Goal: Check status: Check status

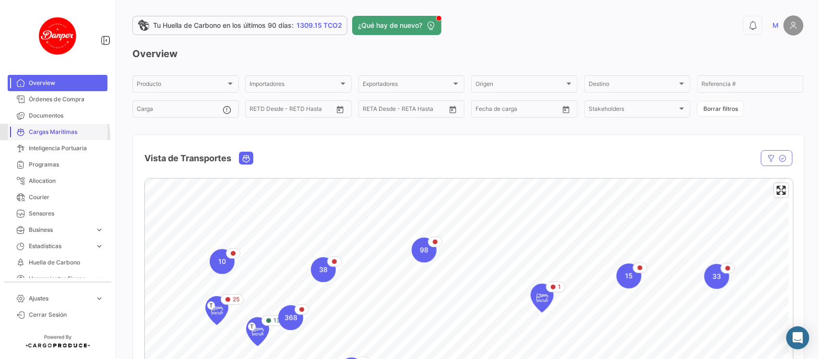
click at [54, 136] on span "Cargas Marítimas" at bounding box center [66, 132] width 75 height 9
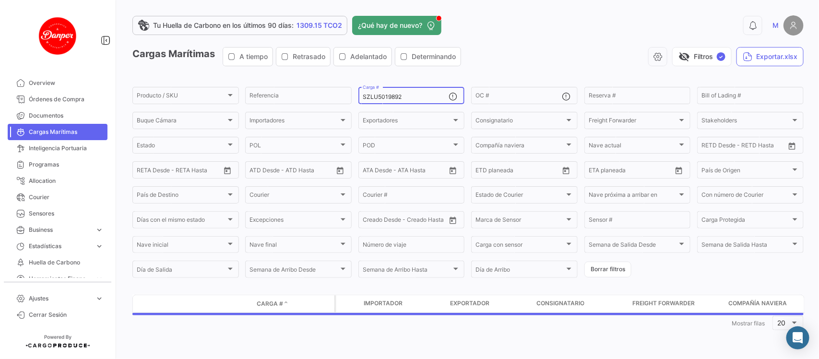
click at [411, 95] on div "SZLU5019892 Carga #" at bounding box center [406, 94] width 86 height 19
drag, startPoint x: 411, startPoint y: 95, endPoint x: 326, endPoint y: 93, distance: 84.5
click at [0, 0] on div "Producto / SKU Producto / SKU Referencia SZLU5019892 Carga # OC # Reserva # Bil…" at bounding box center [0, 0] width 0 height 0
paste input "TLLU1160294"
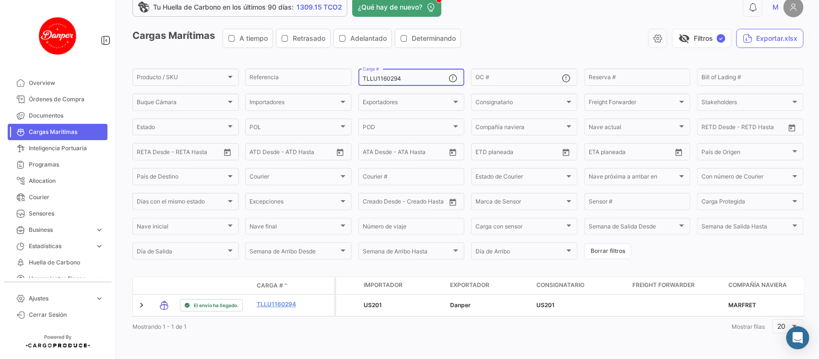
scroll to position [27, 0]
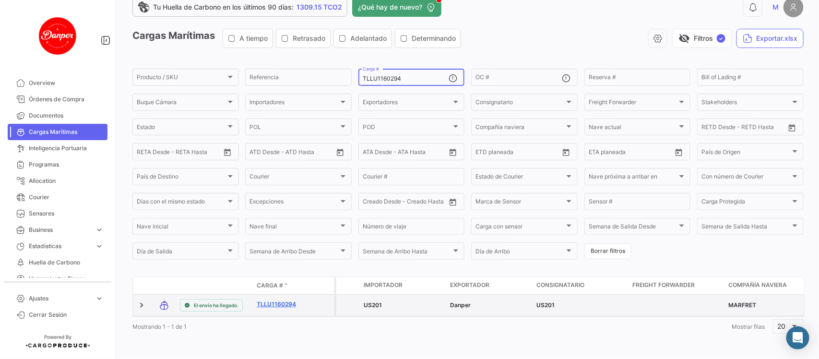
type input "TLLU1160294"
click at [282, 300] on link "TLLU1160294" at bounding box center [282, 304] width 50 height 9
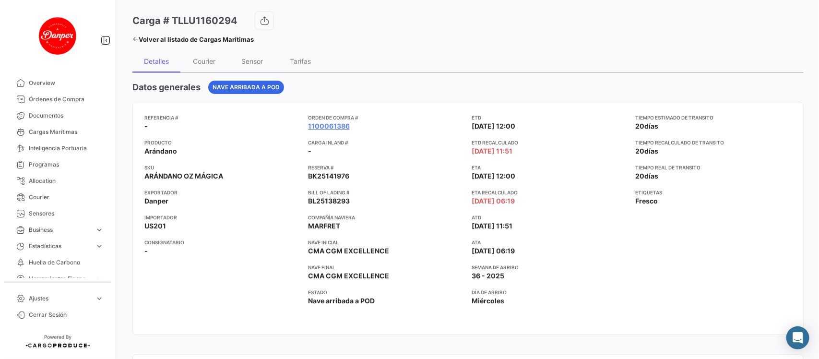
scroll to position [89, 0]
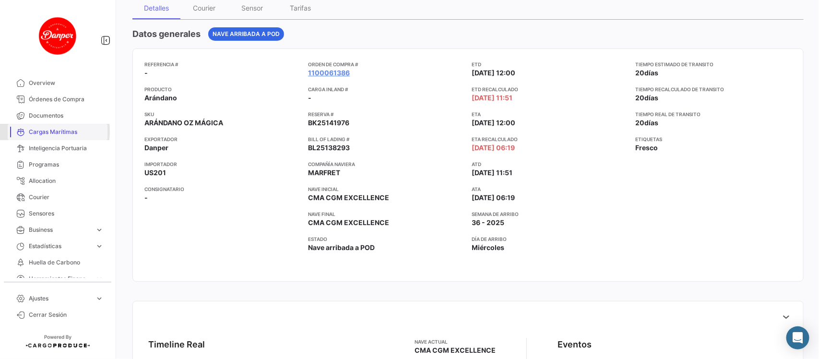
click at [29, 131] on span "Cargas Marítimas" at bounding box center [66, 132] width 75 height 9
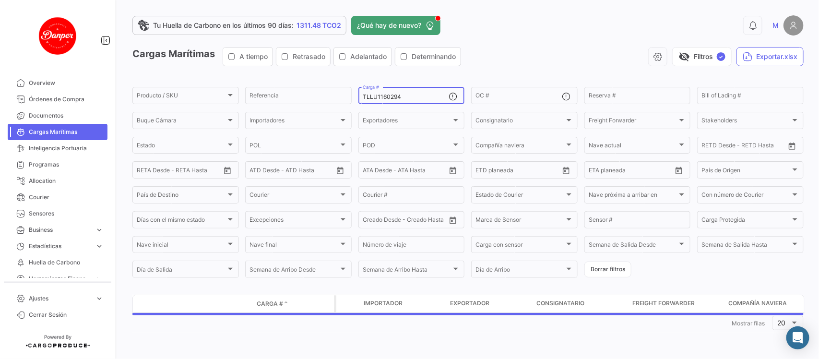
click at [410, 97] on div "TLLU1160294 Carga #" at bounding box center [406, 94] width 86 height 19
drag, startPoint x: 410, startPoint y: 97, endPoint x: 276, endPoint y: 95, distance: 133.9
click at [0, 0] on div "Producto / SKU Producto / SKU Referencia TLLU1160294 Carga # OC # Reserva # Bil…" at bounding box center [0, 0] width 0 height 0
paste input "HLBU9185189"
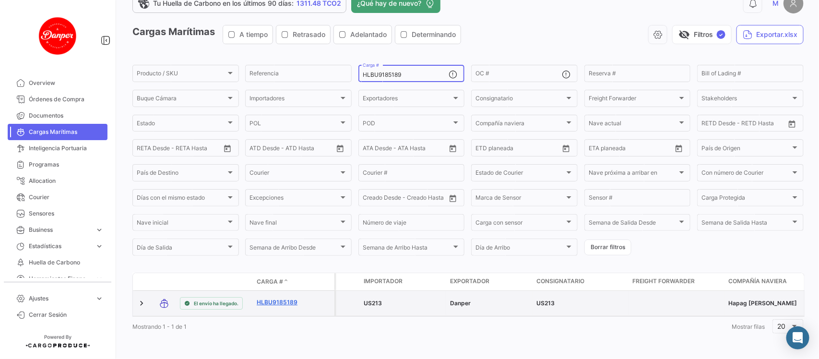
type input "HLBU9185189"
click at [276, 298] on link "HLBU9185189" at bounding box center [282, 302] width 50 height 9
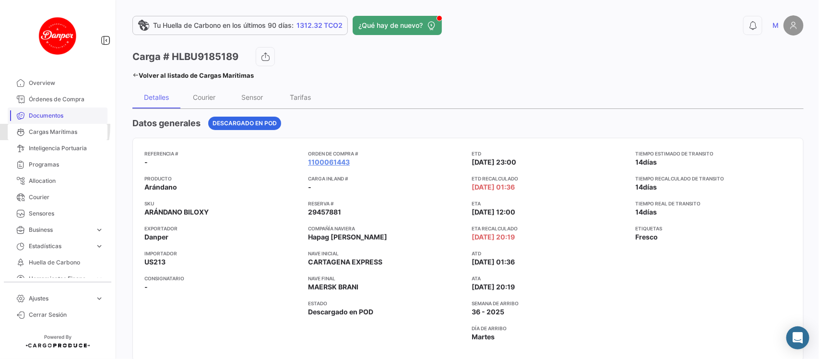
click at [27, 126] on link "Cargas Marítimas" at bounding box center [58, 132] width 100 height 16
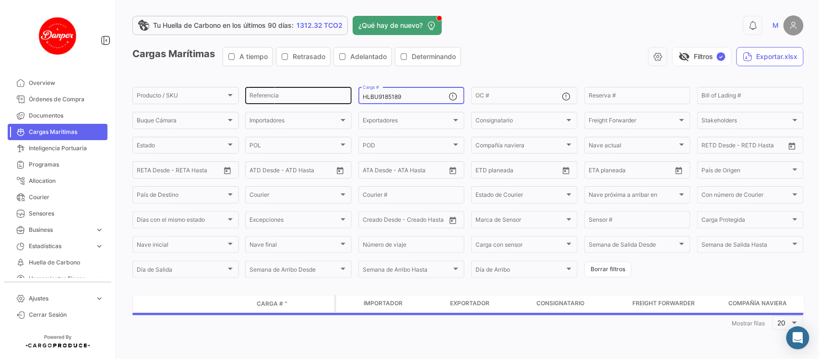
drag, startPoint x: 414, startPoint y: 97, endPoint x: 281, endPoint y: 94, distance: 132.5
click at [0, 0] on div "Producto / SKU Producto / SKU Referencia HLBU9185189 Carga # OC # Reserva # Bil…" at bounding box center [0, 0] width 0 height 0
paste input "748092"
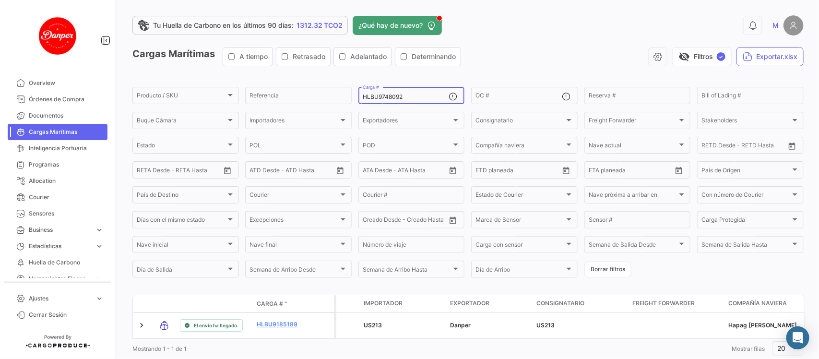
scroll to position [31, 0]
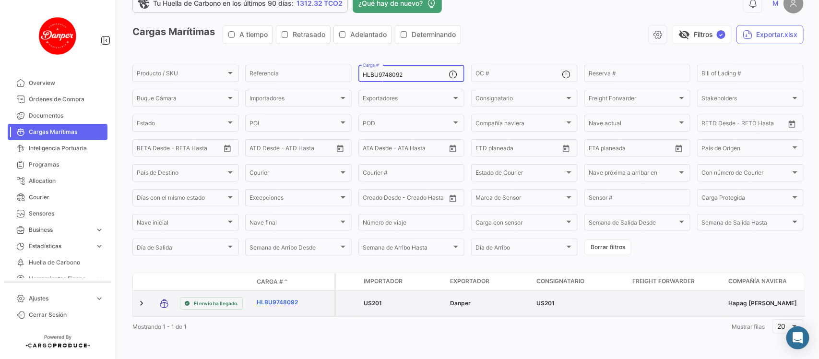
type input "HLBU9748092"
click at [263, 298] on link "HLBU9748092" at bounding box center [282, 302] width 50 height 9
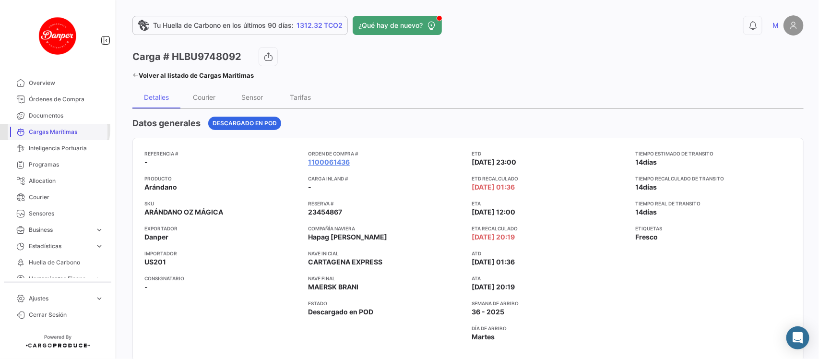
click at [54, 129] on span "Cargas Marítimas" at bounding box center [66, 132] width 75 height 9
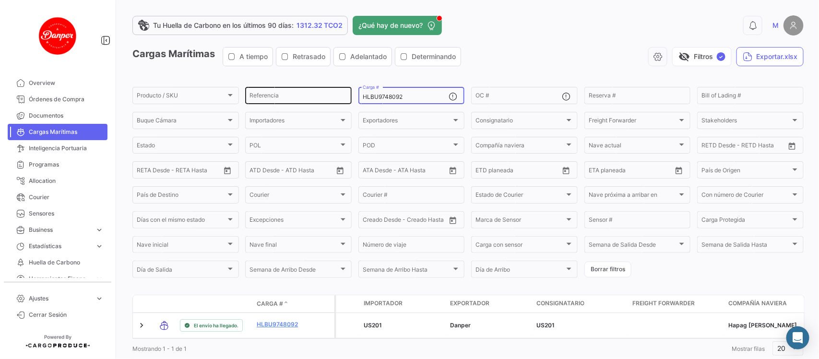
drag, startPoint x: 409, startPoint y: 95, endPoint x: 255, endPoint y: 99, distance: 154.5
click at [0, 0] on div "Producto / SKU Producto / SKU Referencia HLBU9748092 Carga # OC # Reserva # Bil…" at bounding box center [0, 0] width 0 height 0
paste input "6417"
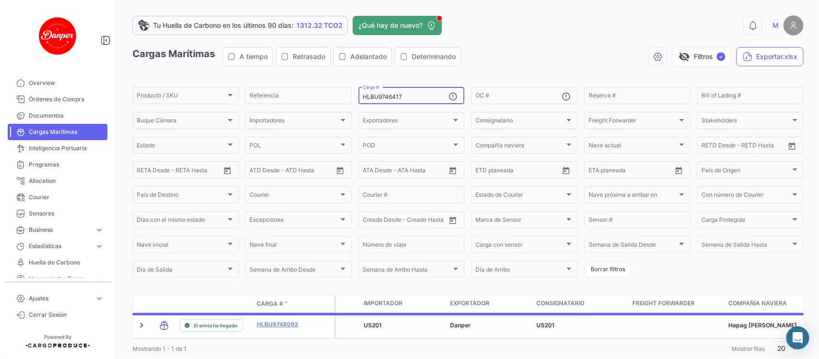
scroll to position [31, 0]
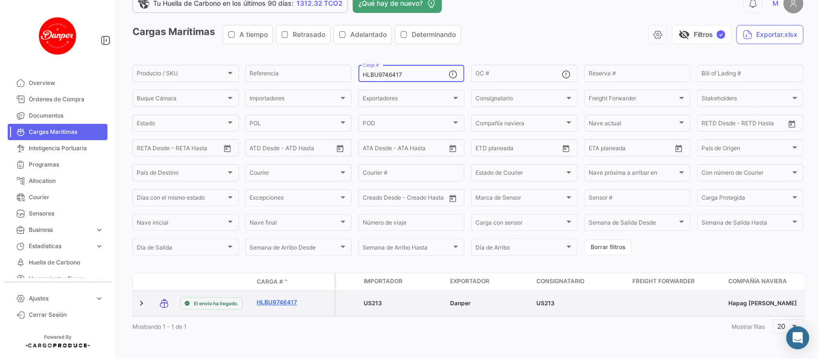
type input "HLBU9746417"
click at [273, 298] on link "HLBU9746417" at bounding box center [282, 302] width 50 height 9
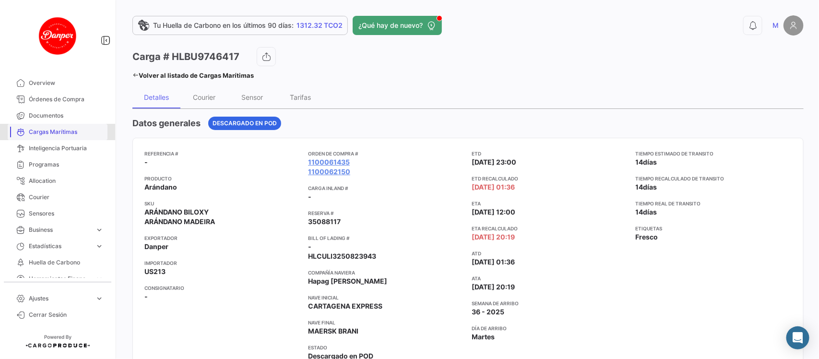
click at [65, 128] on span "Cargas Marítimas" at bounding box center [66, 132] width 75 height 9
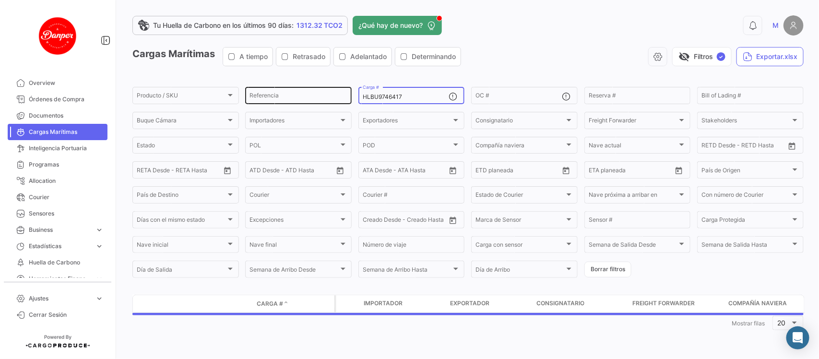
drag, startPoint x: 421, startPoint y: 95, endPoint x: 321, endPoint y: 86, distance: 99.6
click at [0, 0] on div "Producto / SKU Producto / SKU Referencia HLBU9746417 Carga # OC # Reserva # Bil…" at bounding box center [0, 0] width 0 height 0
paste input "SEKU9362730"
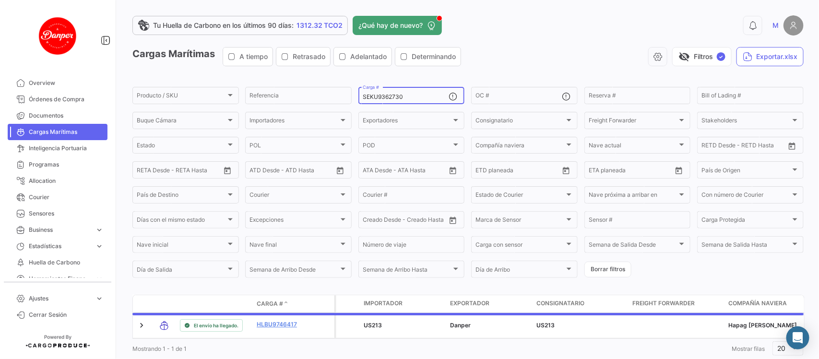
scroll to position [31, 0]
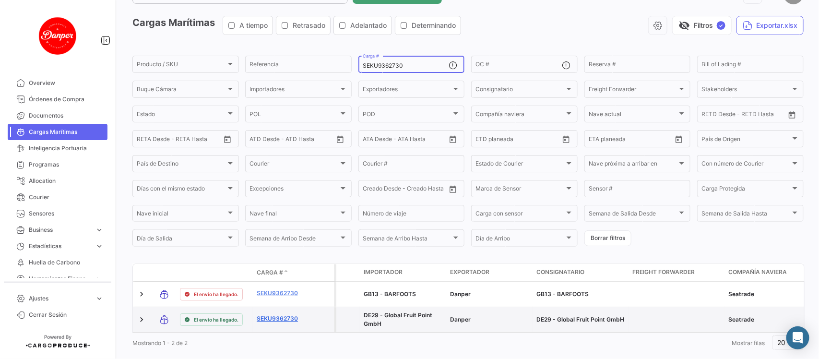
type input "SEKU9362730"
click at [270, 318] on link "SEKU9362730" at bounding box center [282, 318] width 50 height 9
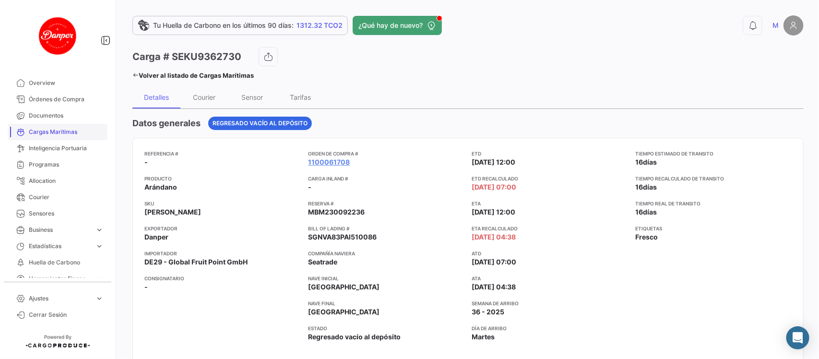
click at [42, 130] on span "Cargas Marítimas" at bounding box center [66, 132] width 75 height 9
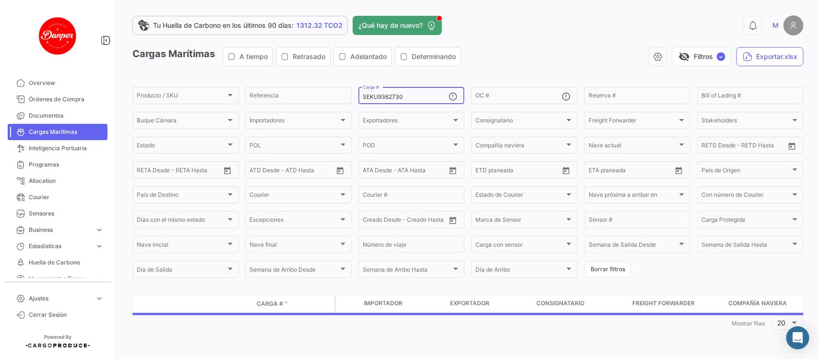
drag, startPoint x: 402, startPoint y: 97, endPoint x: 240, endPoint y: 89, distance: 161.9
click at [240, 89] on form "Producto / SKU Producto / SKU Referencia SEKU9362730 Carga # OC # Reserva # Bil…" at bounding box center [467, 182] width 671 height 194
paste input "FSCU5345719"
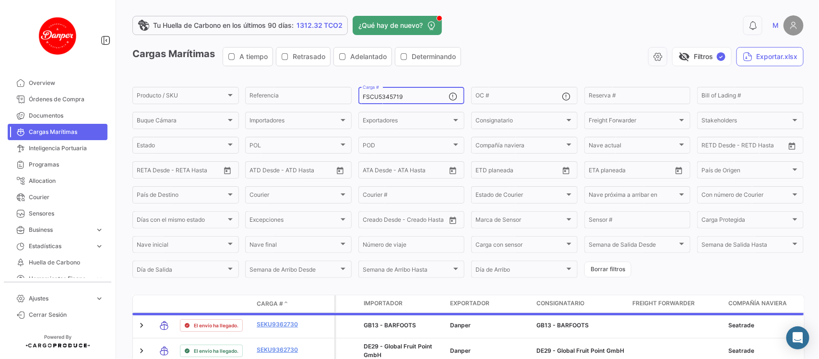
type input "FSCU5345719"
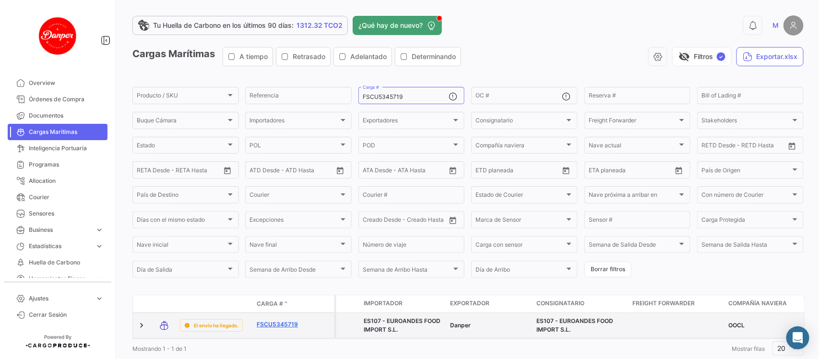
click at [272, 322] on link "FSCU5345719" at bounding box center [282, 324] width 50 height 9
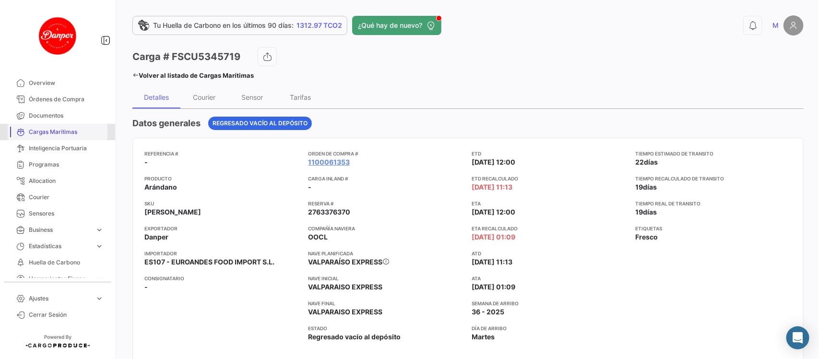
click at [59, 135] on span "Cargas Marítimas" at bounding box center [66, 132] width 75 height 9
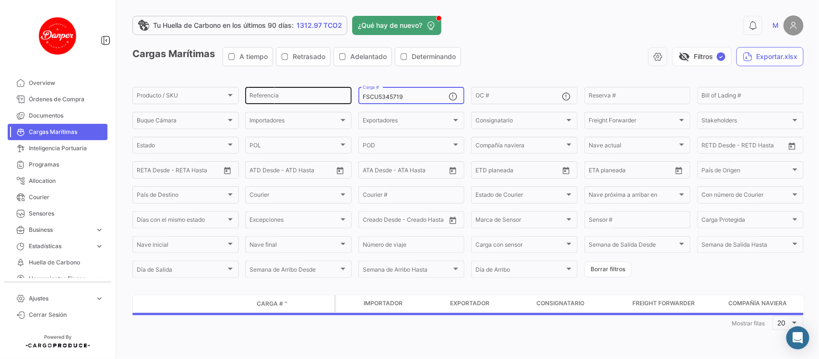
drag, startPoint x: 424, startPoint y: 95, endPoint x: 270, endPoint y: 89, distance: 154.1
click at [0, 0] on div "Producto / SKU Producto / SKU Referencia FSCU5345719 Carga # OC # Reserva # Bil…" at bounding box center [0, 0] width 0 height 0
paste input "OTPU6190444"
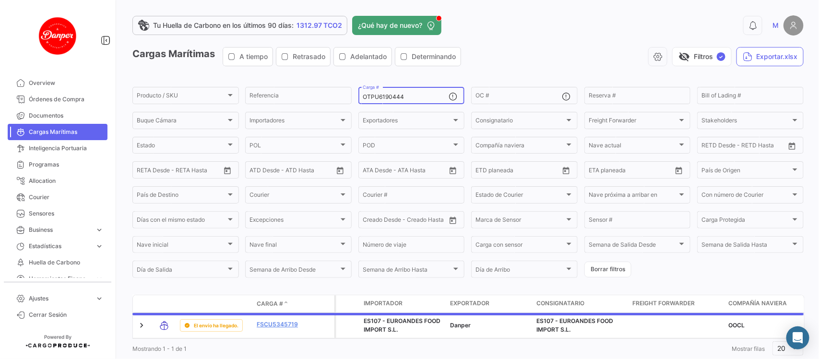
scroll to position [31, 0]
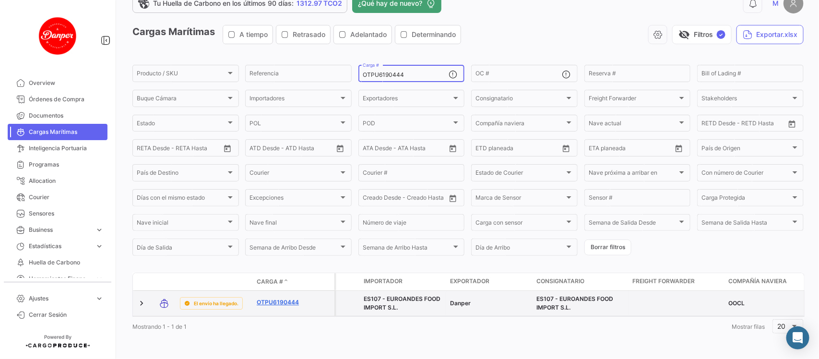
type input "OTPU6190444"
click at [262, 298] on link "OTPU6190444" at bounding box center [282, 302] width 50 height 9
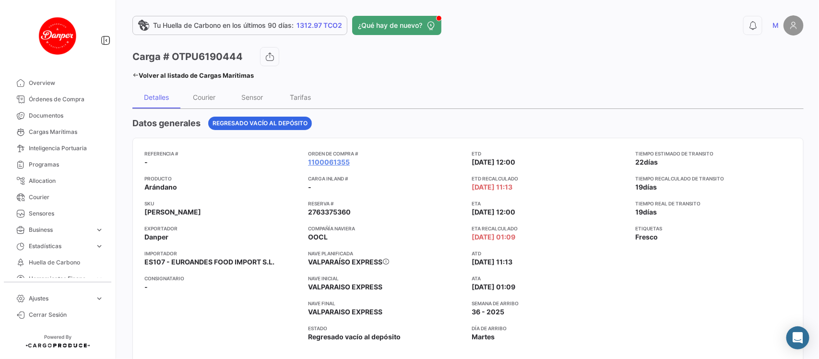
scroll to position [31, 0]
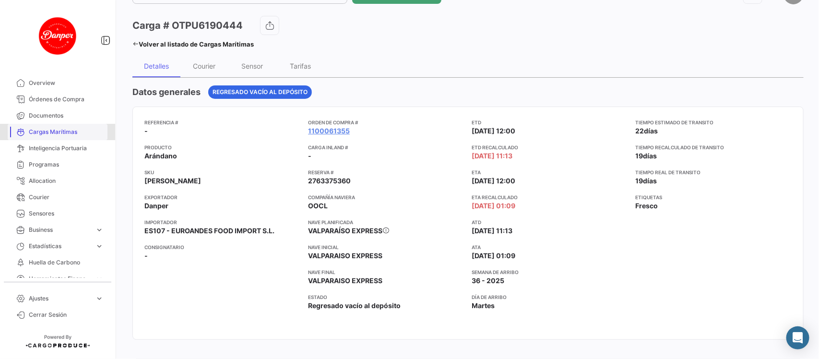
click at [75, 133] on span "Cargas Marítimas" at bounding box center [66, 132] width 75 height 9
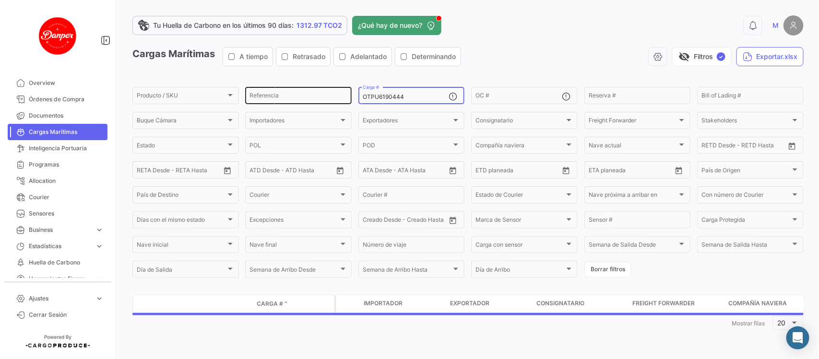
drag, startPoint x: 432, startPoint y: 96, endPoint x: 301, endPoint y: 92, distance: 131.0
click at [0, 0] on div "Producto / SKU Producto / SKU Referencia OTPU6190444 Carga # OC # Reserva # Bil…" at bounding box center [0, 0] width 0 height 0
paste input "FBIU5156340"
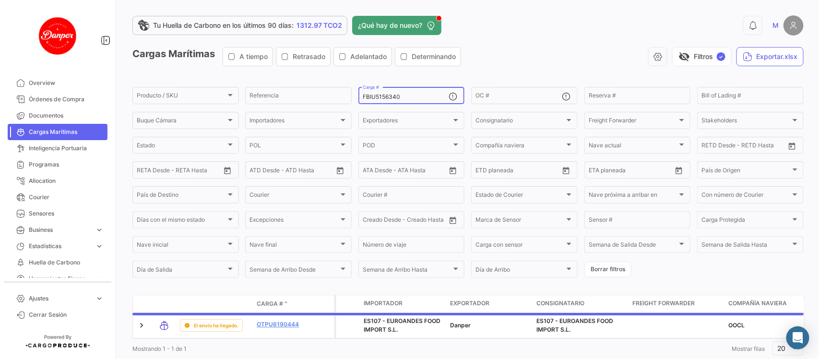
scroll to position [31, 0]
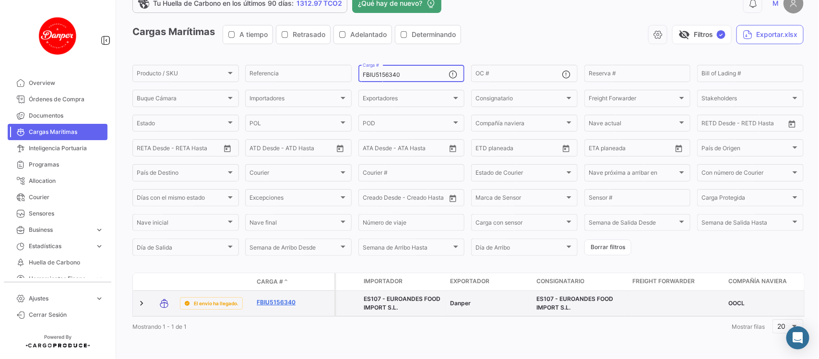
type input "FBIU5156340"
click at [280, 298] on link "FBIU5156340" at bounding box center [282, 302] width 50 height 9
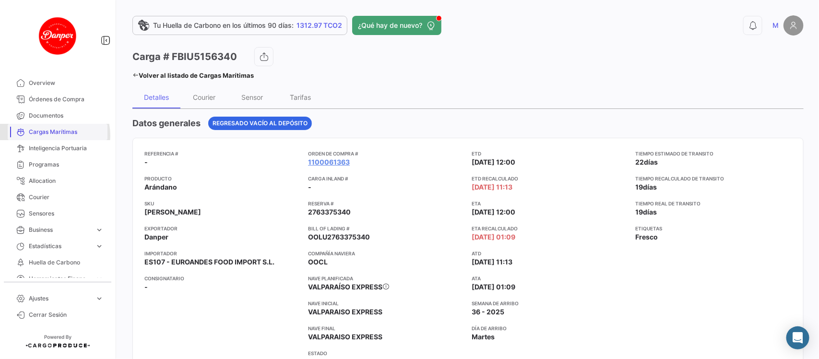
click at [53, 135] on span "Cargas Marítimas" at bounding box center [66, 132] width 75 height 9
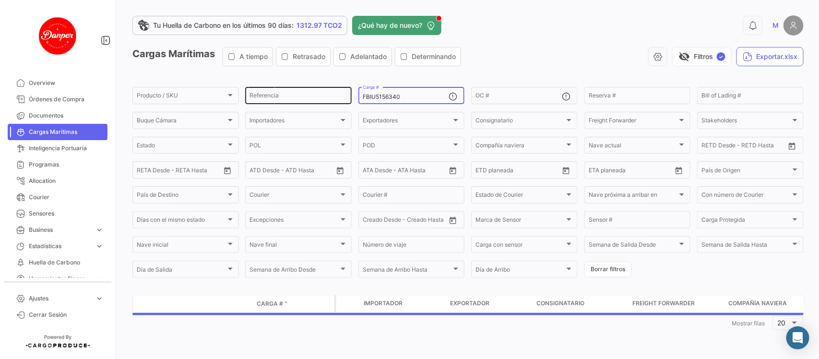
drag, startPoint x: 441, startPoint y: 97, endPoint x: 254, endPoint y: 92, distance: 187.2
click at [0, 0] on div "Producto / SKU Producto / SKU Referencia FBIU5156340 Carga # OC # Reserva # Bil…" at bounding box center [0, 0] width 0 height 0
paste input "OTPU6539644"
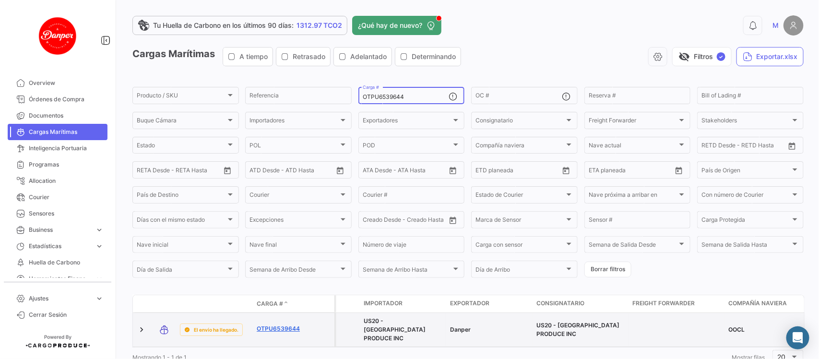
type input "OTPU6539644"
click at [273, 324] on link "OTPU6539644" at bounding box center [282, 328] width 50 height 9
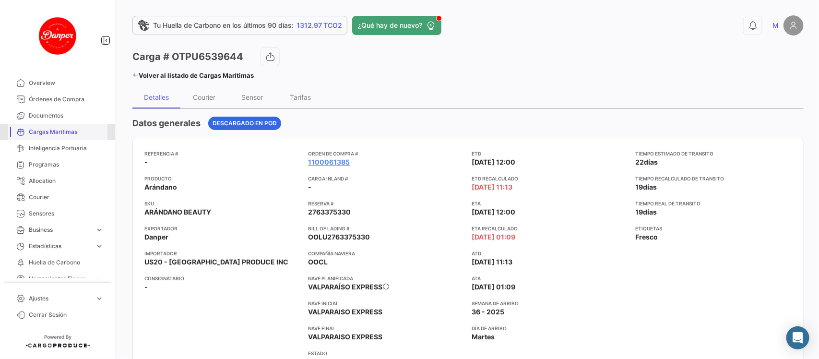
click at [71, 128] on span "Cargas Marítimas" at bounding box center [66, 132] width 75 height 9
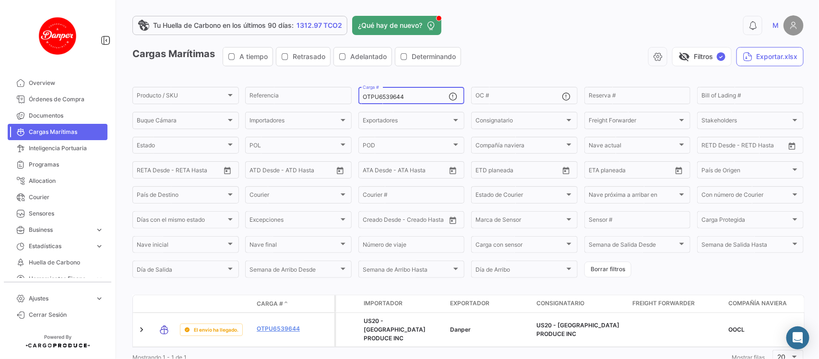
drag, startPoint x: 420, startPoint y: 99, endPoint x: 243, endPoint y: 96, distance: 177.1
click at [243, 96] on form "Producto / SKU Producto / SKU Referencia OTPU6539644 Carga # OC # Reserva # Bil…" at bounding box center [467, 182] width 671 height 194
paste input "ERU4159279"
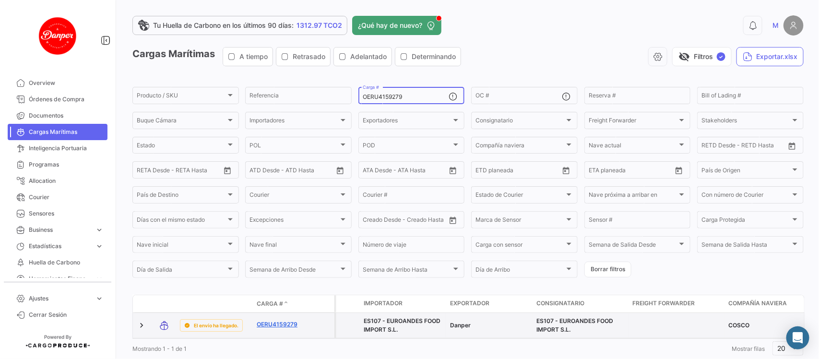
type input "OERU4159279"
click at [277, 322] on link "OERU4159279" at bounding box center [282, 324] width 50 height 9
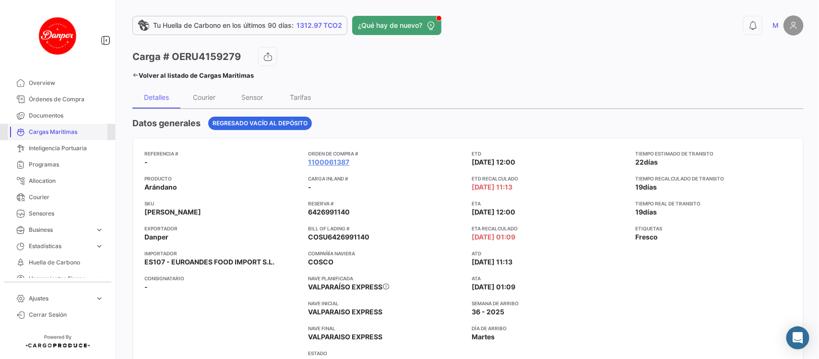
click at [60, 130] on span "Cargas Marítimas" at bounding box center [66, 132] width 75 height 9
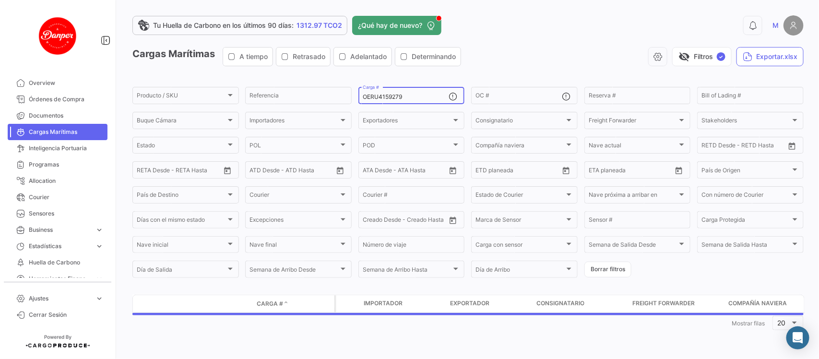
drag, startPoint x: 416, startPoint y: 99, endPoint x: 269, endPoint y: 82, distance: 148.2
click at [269, 82] on app-list-header "Cargas Marítimas A tiempo Retrasado Adelantado Determinando visibility_off Filt…" at bounding box center [467, 163] width 671 height 232
paste input "BMOU9871993"
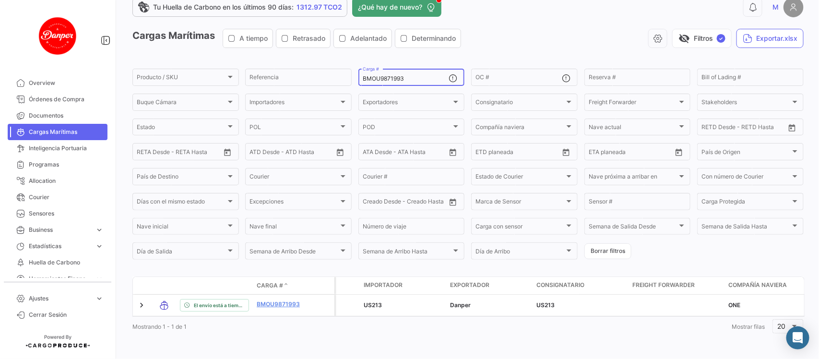
scroll to position [27, 0]
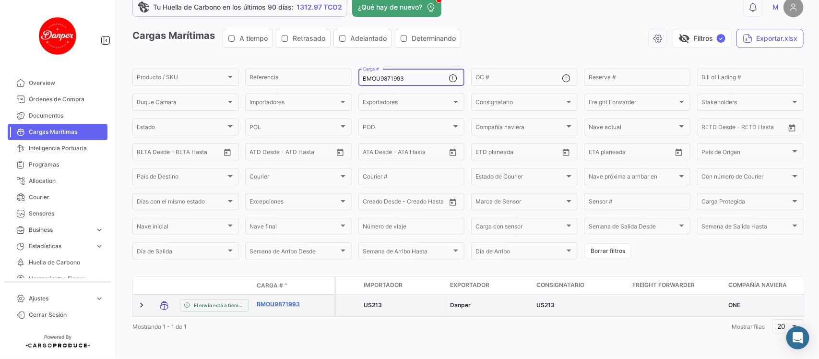
type input "BMOU9871993"
click at [292, 300] on link "BMOU9871993" at bounding box center [282, 304] width 50 height 9
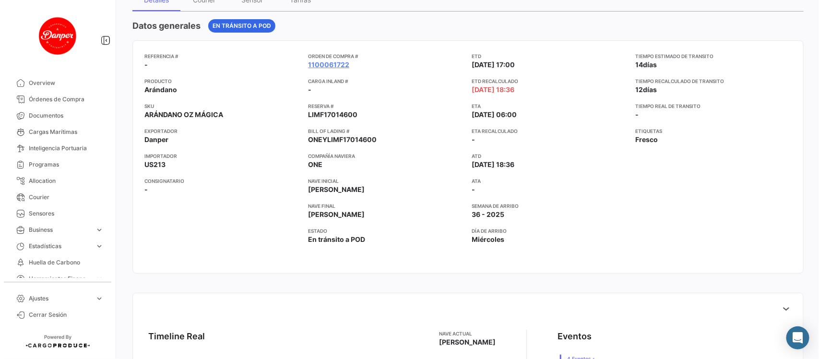
scroll to position [6, 0]
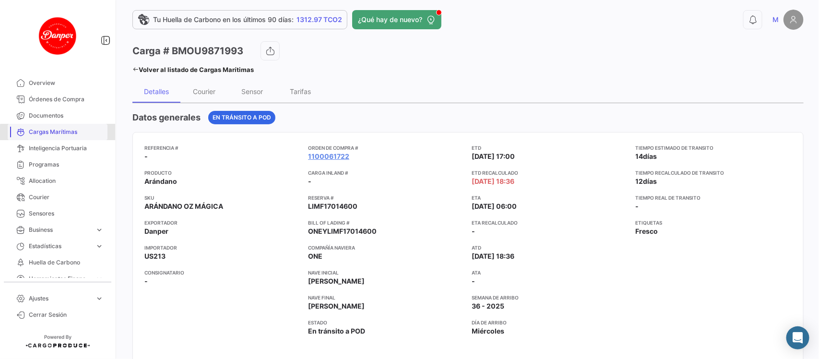
click at [72, 139] on link "Cargas Marítimas" at bounding box center [58, 132] width 100 height 16
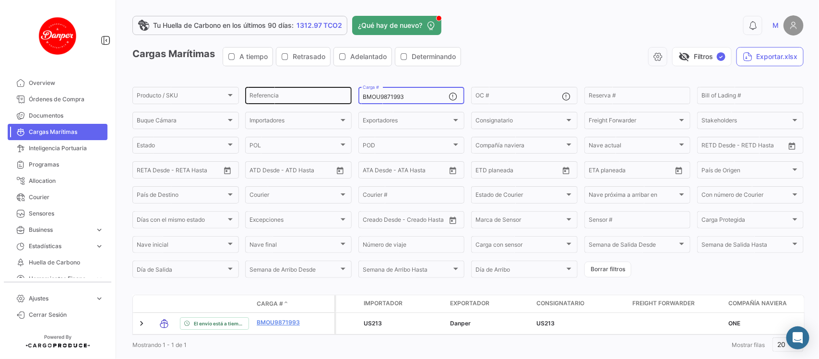
drag, startPoint x: 420, startPoint y: 99, endPoint x: 262, endPoint y: 92, distance: 158.0
click at [0, 0] on div "Producto / SKU Producto / SKU Referencia BMOU9871993 Carga # OC # Reserva # Bil…" at bounding box center [0, 0] width 0 height 0
paste input "SZLU9711682"
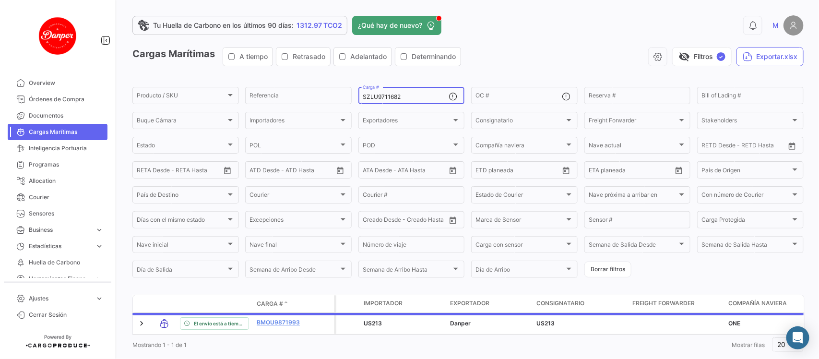
scroll to position [27, 0]
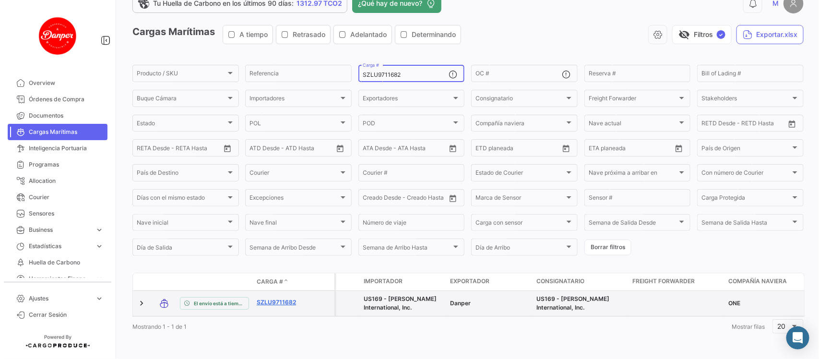
type input "SZLU9711682"
click at [266, 299] on link "SZLU9711682" at bounding box center [282, 302] width 50 height 9
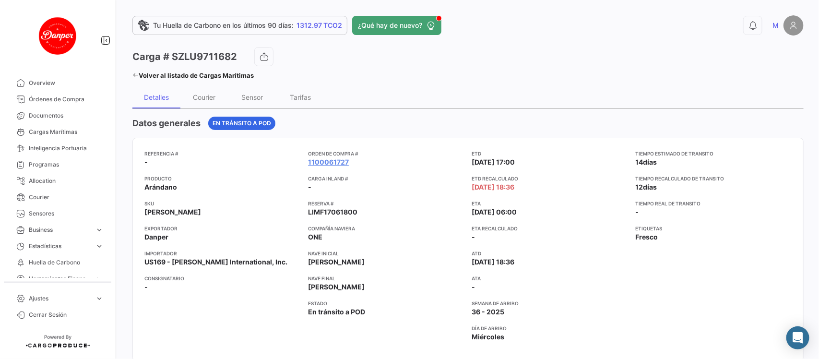
scroll to position [169, 0]
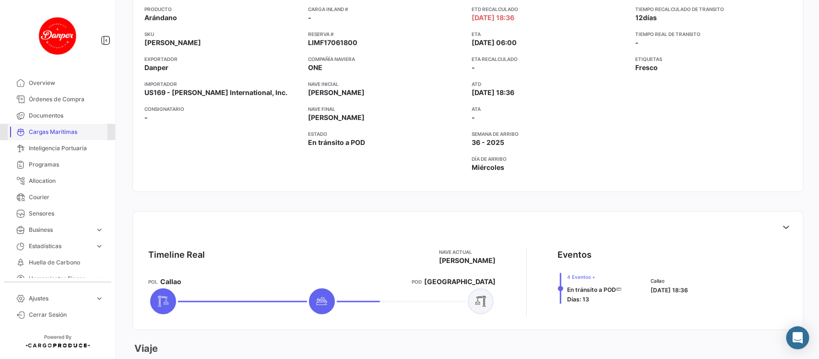
click at [58, 130] on span "Cargas Marítimas" at bounding box center [66, 132] width 75 height 9
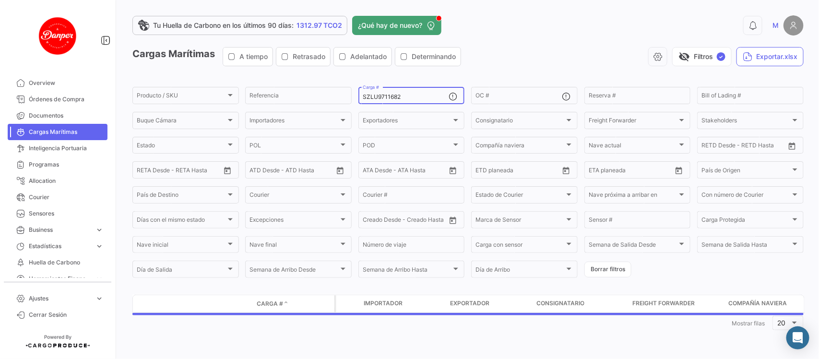
drag, startPoint x: 416, startPoint y: 95, endPoint x: 267, endPoint y: 82, distance: 149.3
click at [267, 82] on app-list-header "Cargas Marítimas A tiempo Retrasado Adelantado Determinando visibility_off Filt…" at bounding box center [467, 163] width 671 height 232
paste input "GCXU8024188"
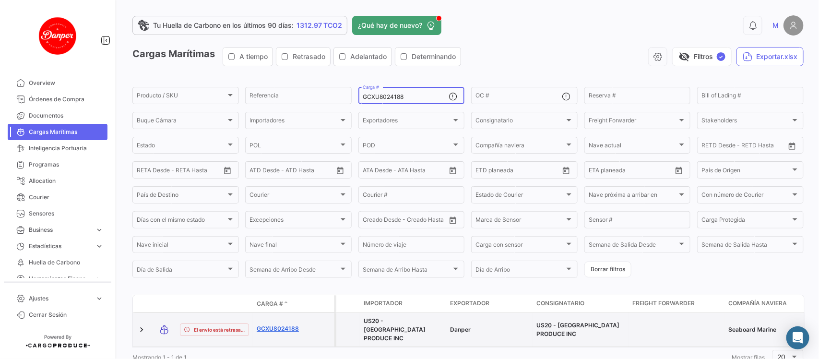
type input "GCXU8024188"
click at [280, 324] on link "GCXU8024188" at bounding box center [282, 328] width 50 height 9
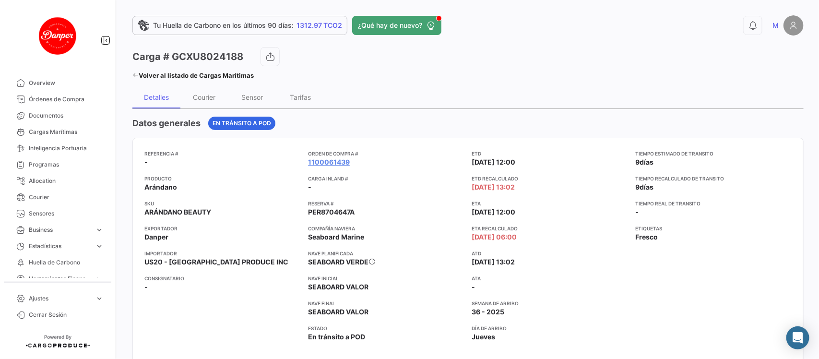
scroll to position [8, 0]
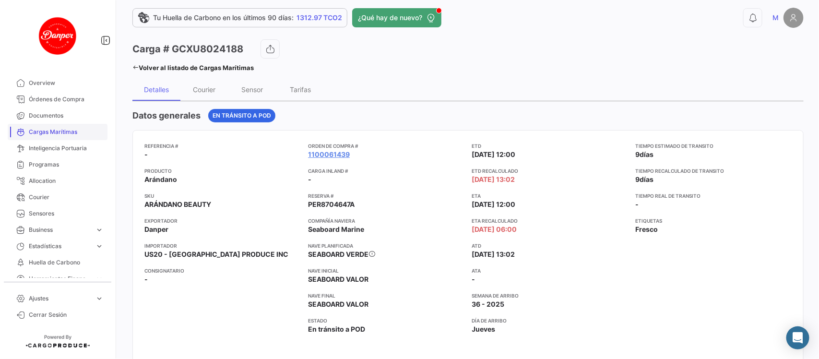
click at [56, 135] on span "Cargas Marítimas" at bounding box center [66, 132] width 75 height 9
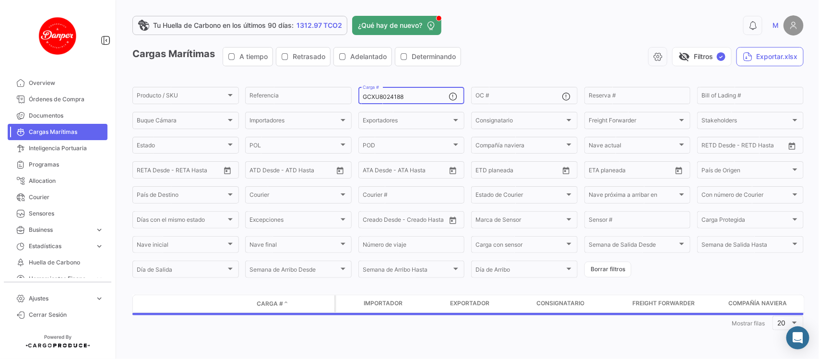
drag, startPoint x: 415, startPoint y: 96, endPoint x: 288, endPoint y: 74, distance: 128.6
click at [288, 74] on app-list-header "Cargas Marítimas A tiempo Retrasado Adelantado Determinando visibility_off Filt…" at bounding box center [467, 163] width 671 height 232
paste input "MNBU4059783"
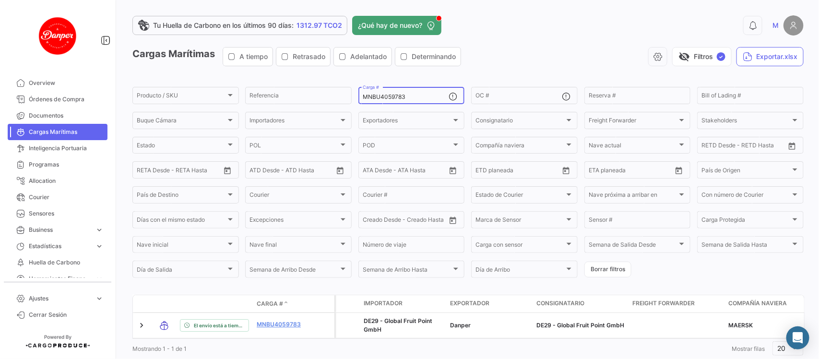
scroll to position [31, 0]
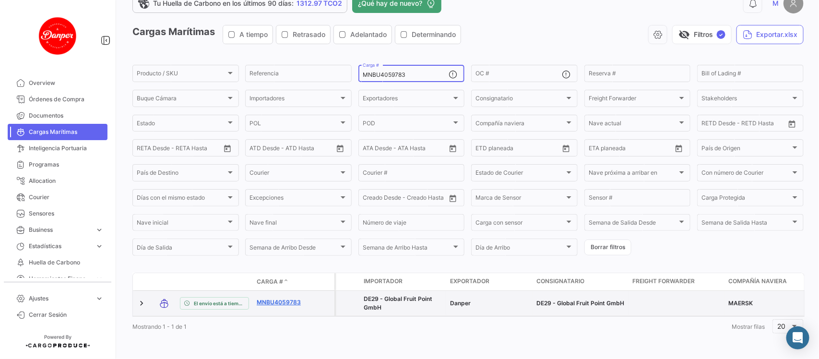
type input "MNBU4059783"
click at [276, 298] on link "MNBU4059783" at bounding box center [282, 302] width 50 height 9
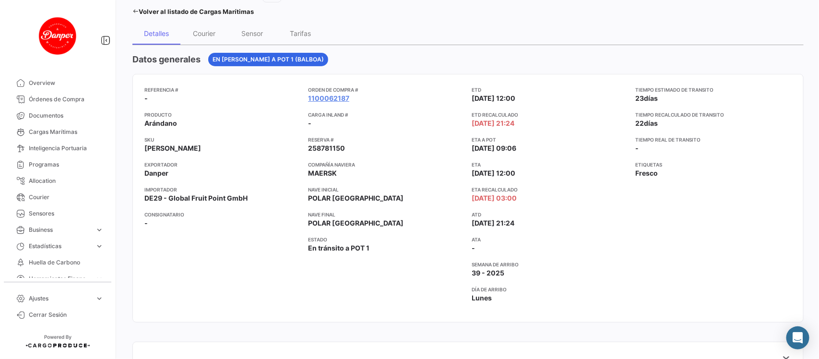
scroll to position [66, 0]
